Goal: Transaction & Acquisition: Purchase product/service

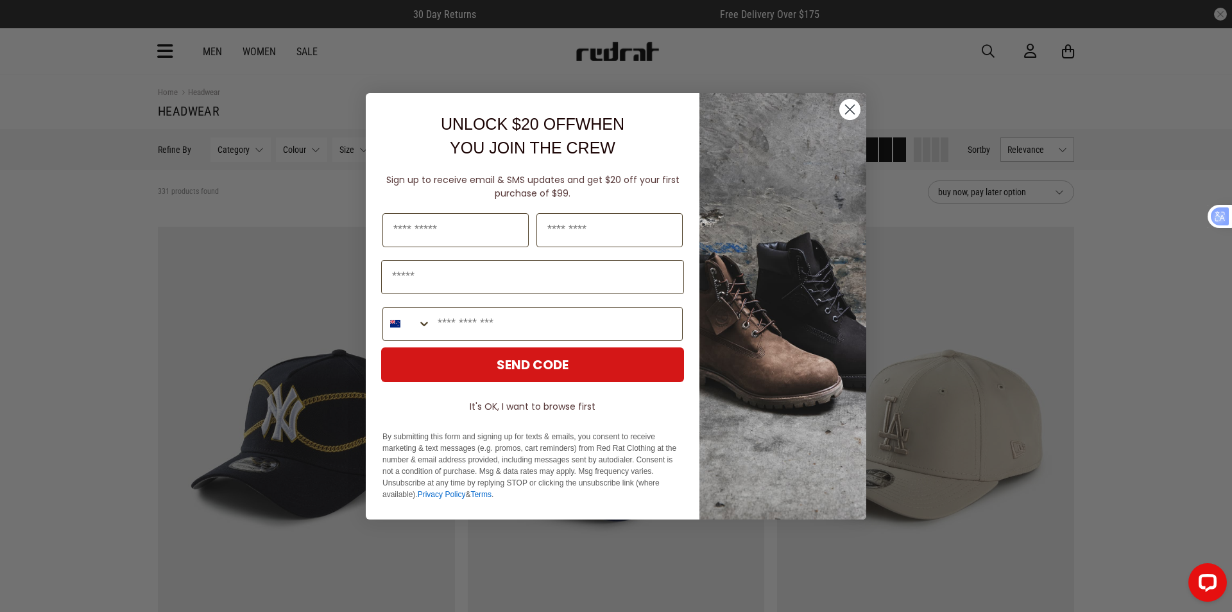
click at [849, 114] on circle "Close dialog" at bounding box center [850, 108] width 21 height 21
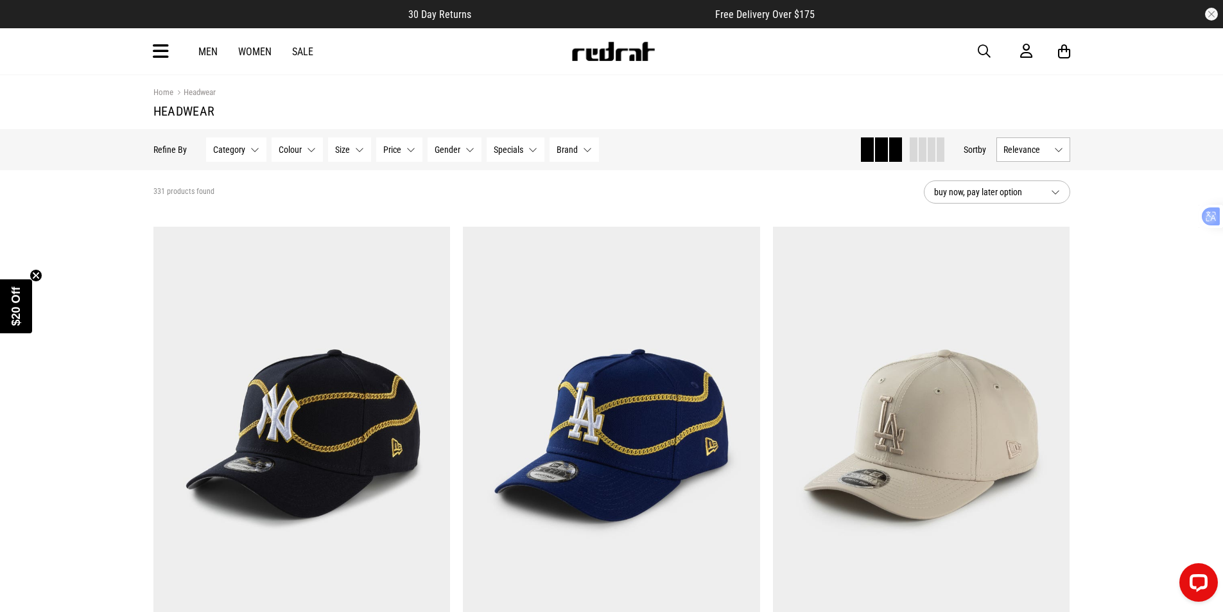
click at [981, 54] on span "button" at bounding box center [984, 51] width 13 height 15
type input "**********"
click at [747, 40] on button "submit" at bounding box center [758, 51] width 22 height 22
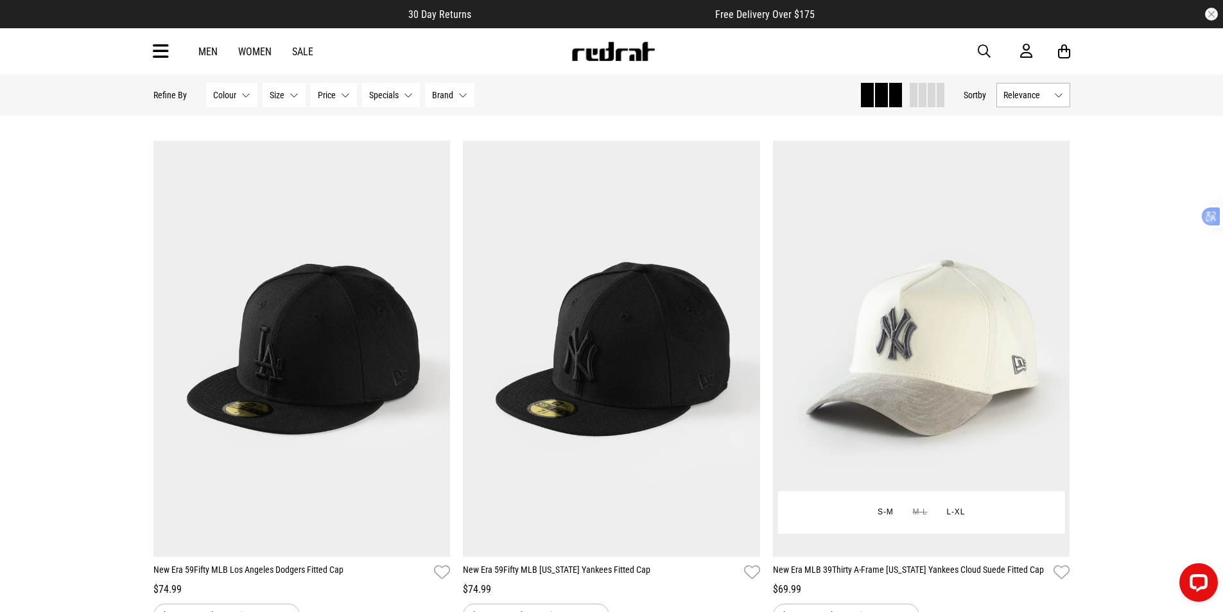
scroll to position [578, 0]
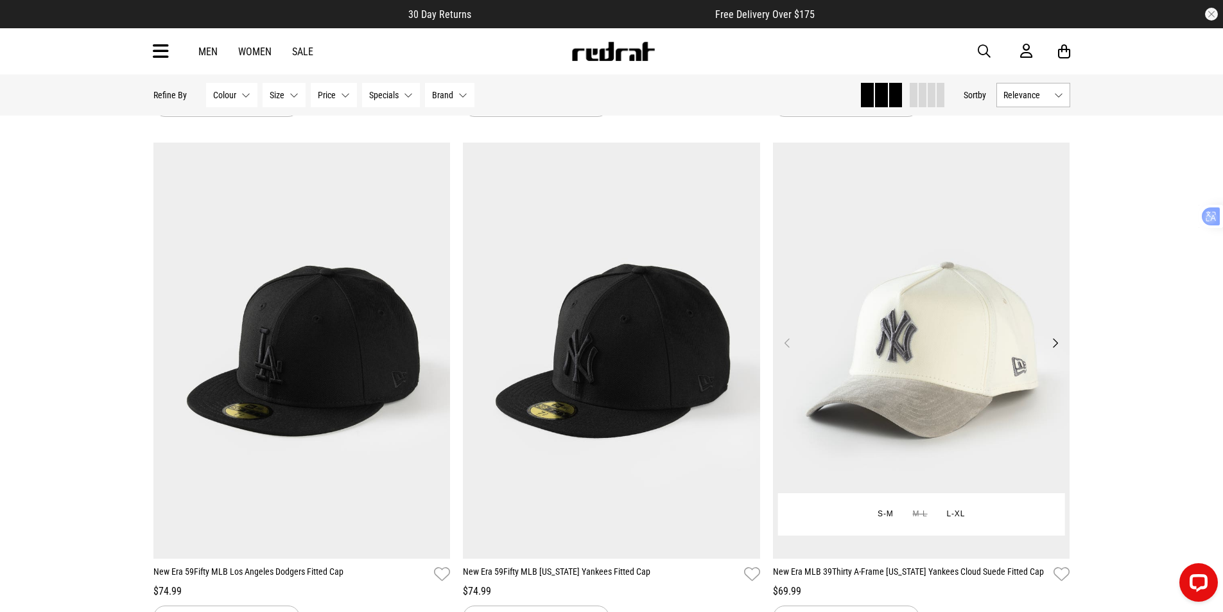
click at [1054, 349] on button "Next" at bounding box center [1055, 342] width 16 height 15
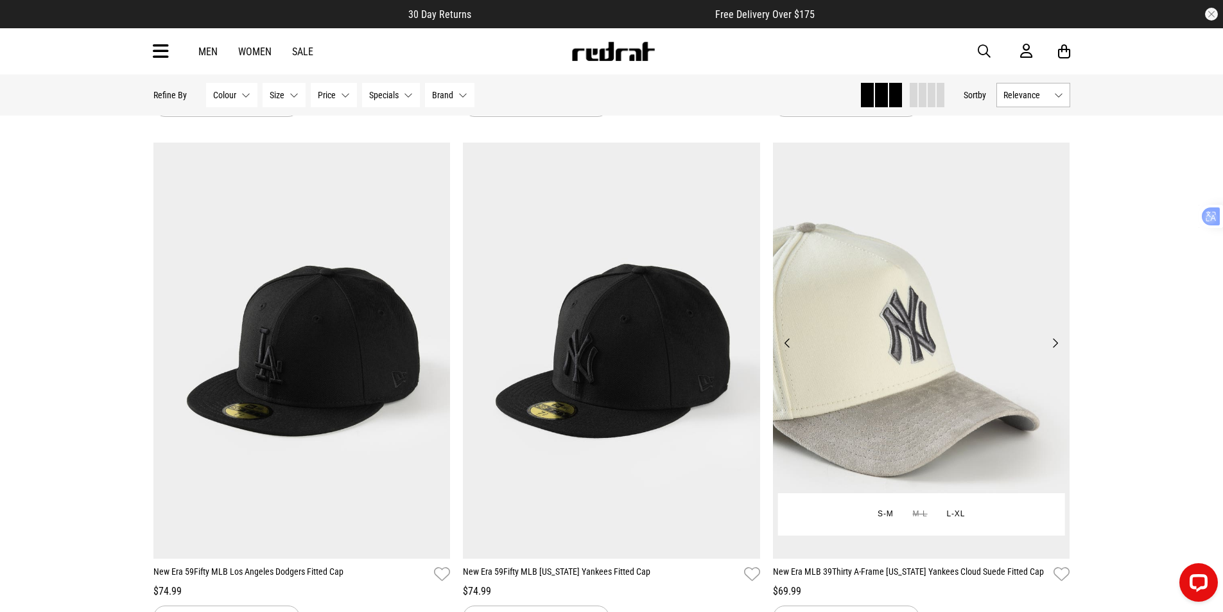
click at [1054, 349] on button "Next" at bounding box center [1055, 342] width 16 height 15
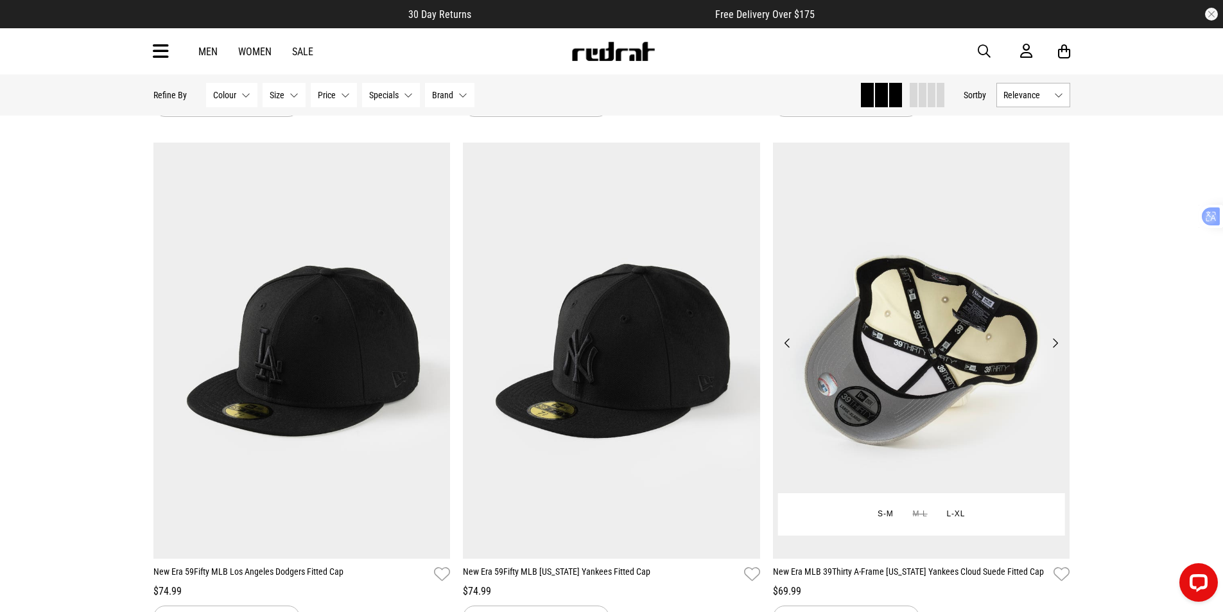
click at [1054, 349] on button "Next" at bounding box center [1055, 342] width 16 height 15
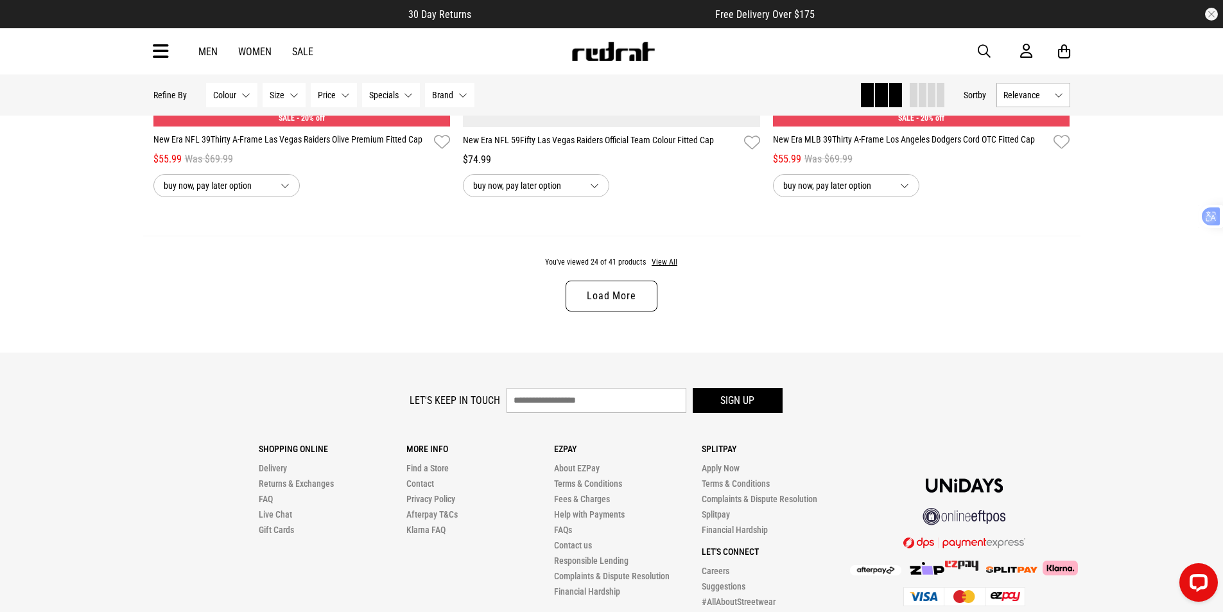
scroll to position [3915, 0]
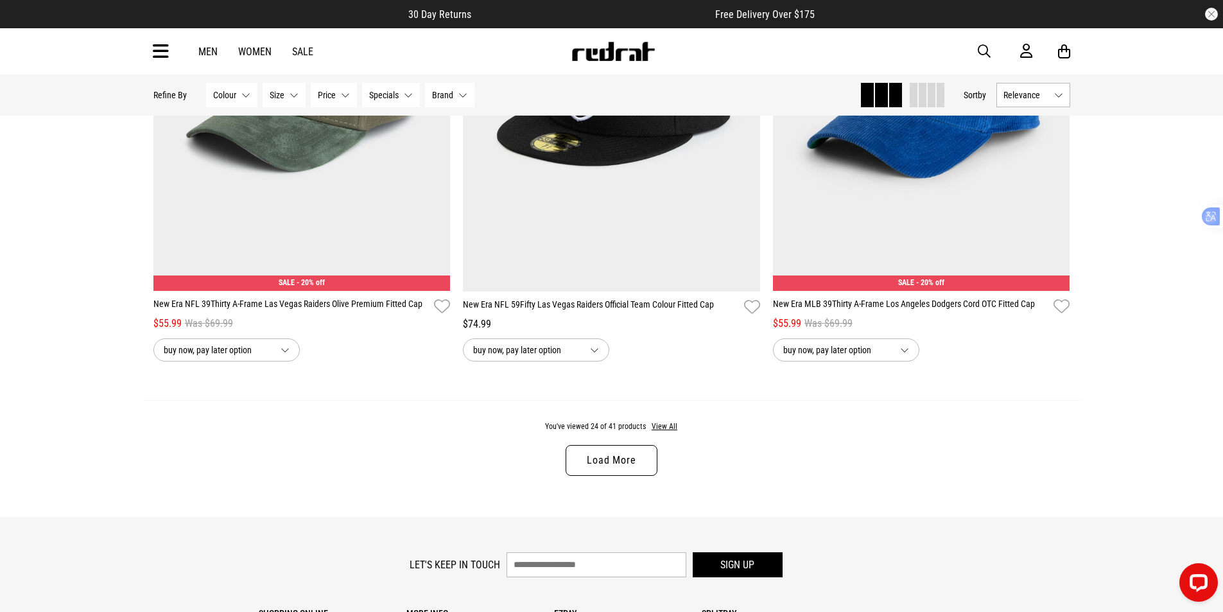
click at [592, 468] on link "Load More" at bounding box center [610, 460] width 91 height 31
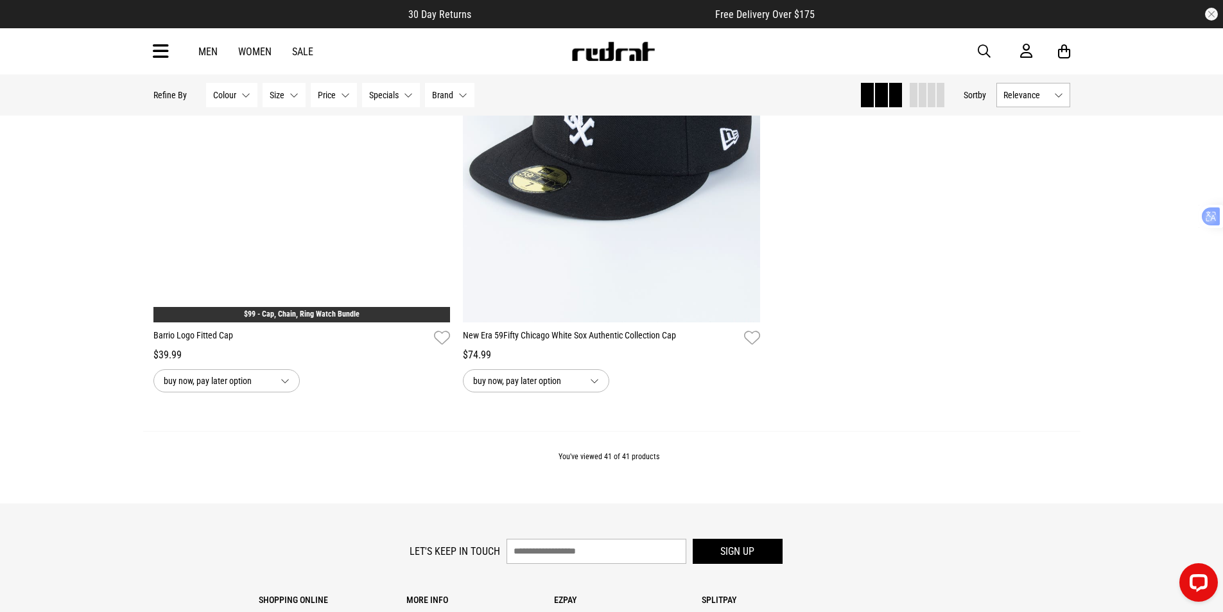
scroll to position [6883, 0]
